Goal: Navigation & Orientation: Find specific page/section

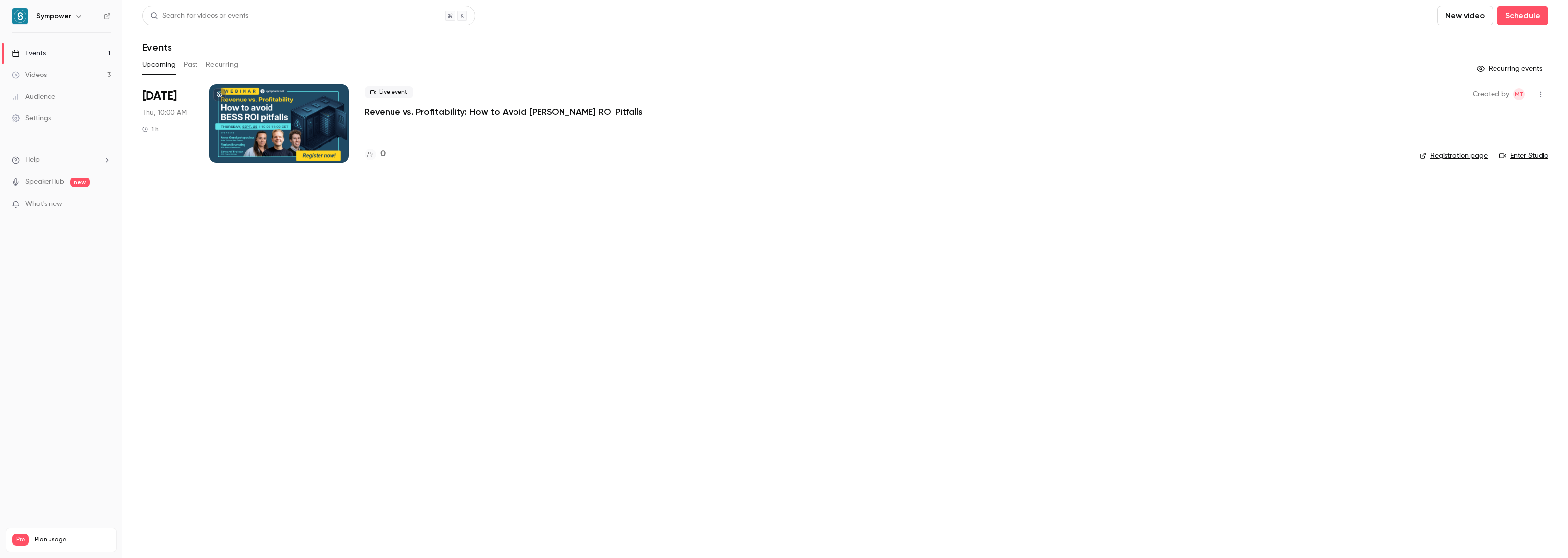
click at [327, 121] on div at bounding box center [279, 123] width 140 height 79
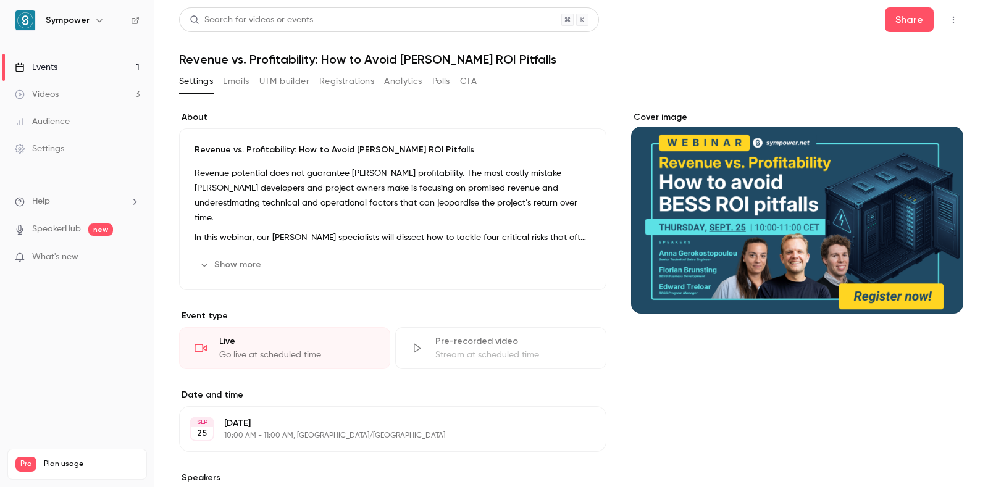
click at [348, 85] on button "Registrations" at bounding box center [346, 82] width 55 height 20
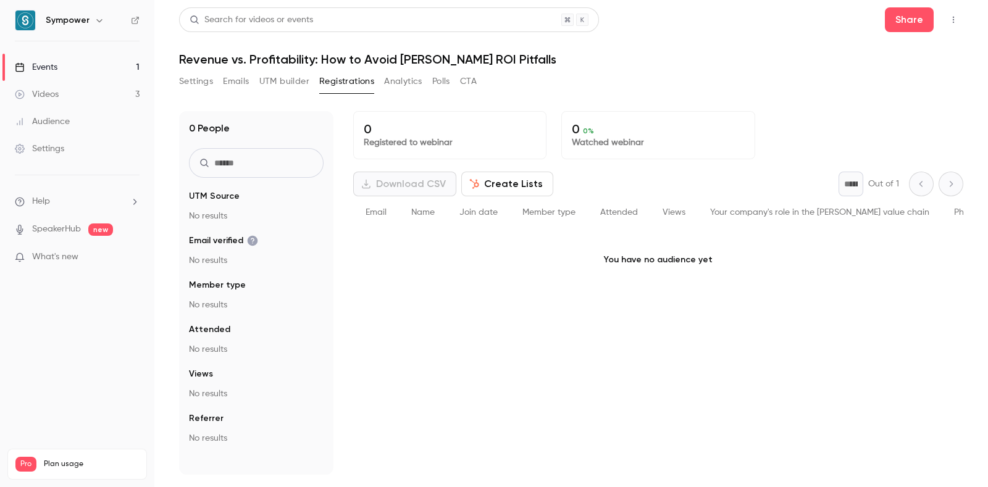
click at [190, 75] on button "Settings" at bounding box center [196, 82] width 34 height 20
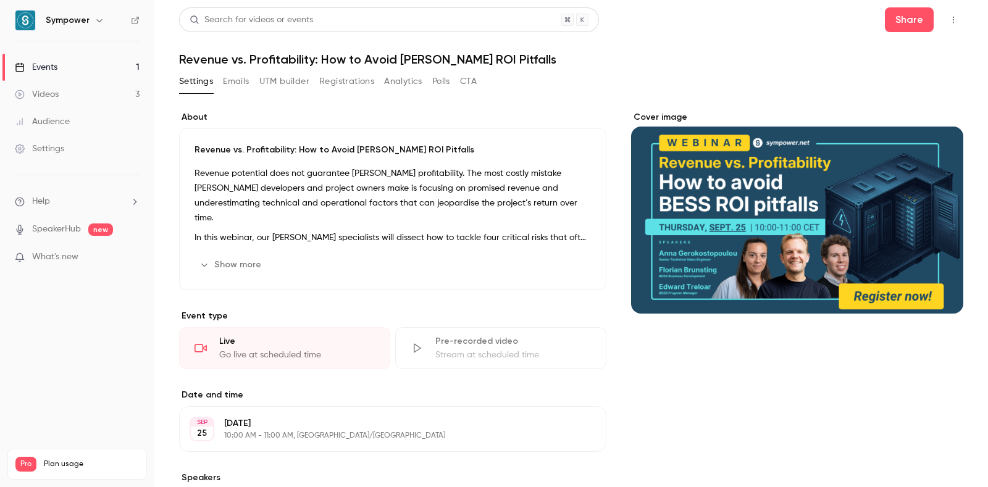
click at [49, 66] on div "Events" at bounding box center [36, 67] width 43 height 12
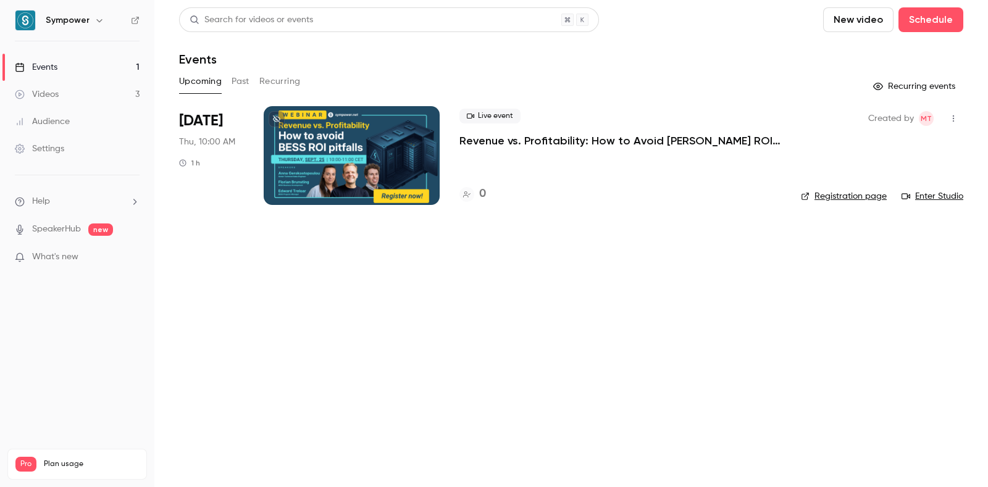
click at [826, 199] on link "Registration page" at bounding box center [844, 196] width 86 height 12
